Goal: Find specific fact: Find specific fact

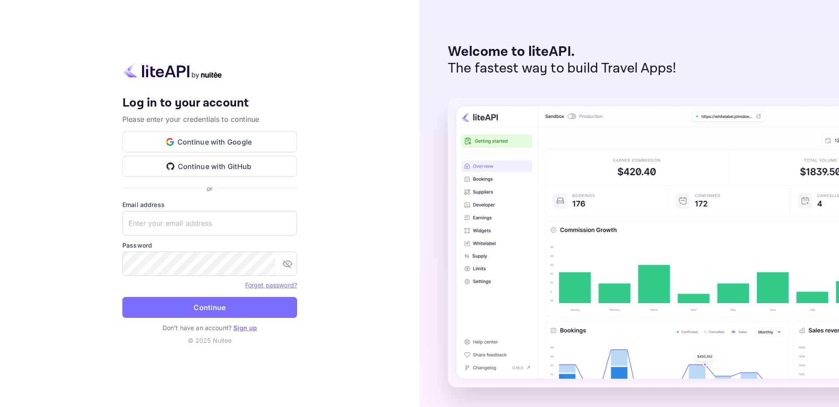
type input "[EMAIL_ADDRESS][DOMAIN_NAME]"
click at [211, 311] on button "Continue" at bounding box center [209, 307] width 175 height 21
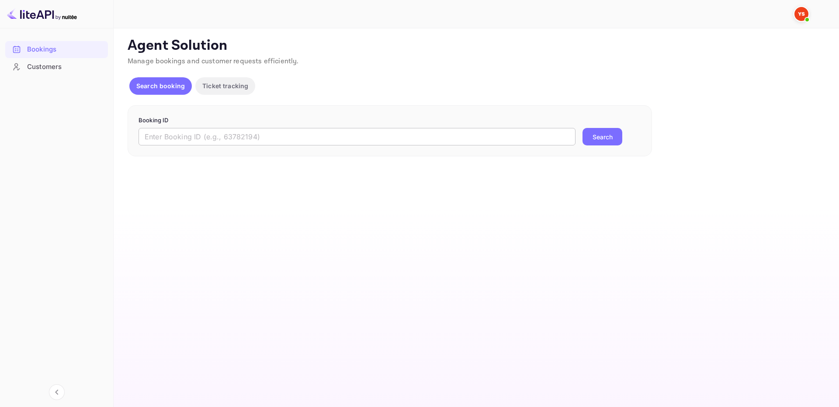
drag, startPoint x: 371, startPoint y: 141, endPoint x: 414, endPoint y: 144, distance: 43.3
click at [371, 141] on input "text" at bounding box center [356, 136] width 437 height 17
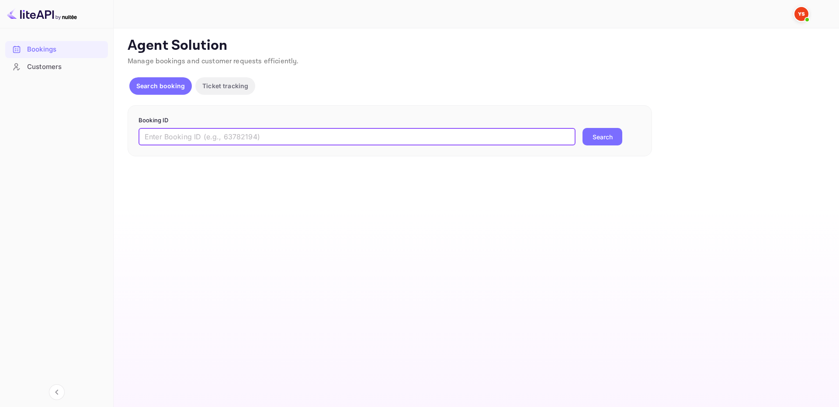
paste input "9050847"
type input "9050847"
drag, startPoint x: 616, startPoint y: 139, endPoint x: 577, endPoint y: 116, distance: 45.8
click at [616, 139] on button "Search" at bounding box center [602, 136] width 40 height 17
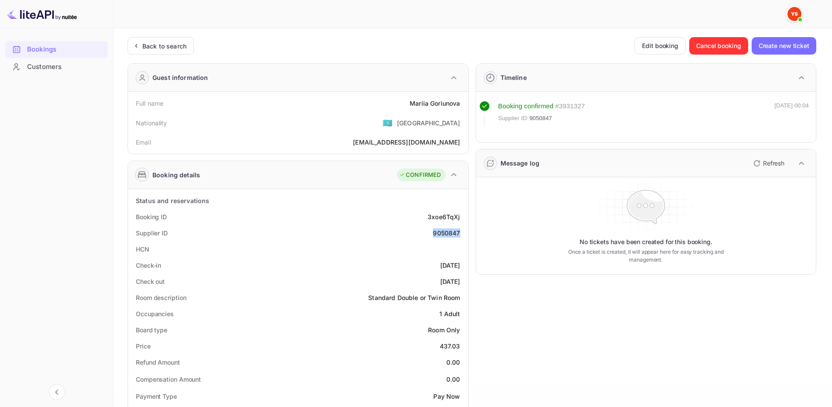
drag, startPoint x: 442, startPoint y: 235, endPoint x: 462, endPoint y: 234, distance: 20.1
click at [462, 234] on div "Supplier ID 9050847" at bounding box center [297, 233] width 333 height 16
copy div "9050847"
drag, startPoint x: 402, startPoint y: 100, endPoint x: 461, endPoint y: 109, distance: 60.1
click at [461, 109] on div "Full name [PERSON_NAME]" at bounding box center [297, 103] width 333 height 16
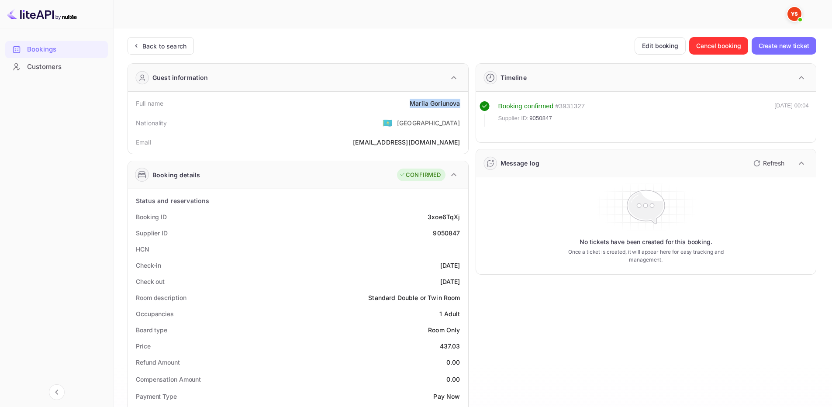
copy div "[PERSON_NAME]"
drag, startPoint x: 432, startPoint y: 342, endPoint x: 461, endPoint y: 347, distance: 29.6
click at [461, 347] on div "Price 437.03" at bounding box center [297, 346] width 333 height 16
copy div "437.03"
